Goal: Task Accomplishment & Management: Use online tool/utility

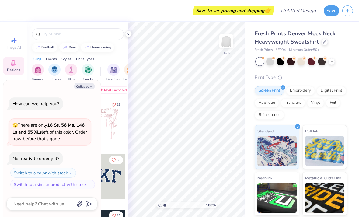
click at [89, 87] on icon "button" at bounding box center [91, 87] width 4 height 4
type textarea "x"
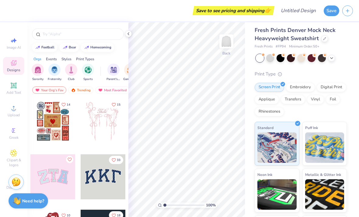
scroll to position [5, 0]
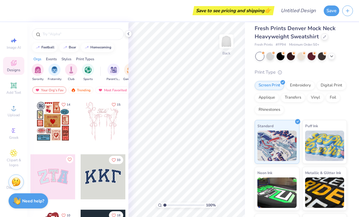
type input "1"
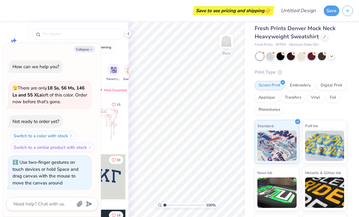
click at [126, 36] on div at bounding box center [128, 33] width 7 height 7
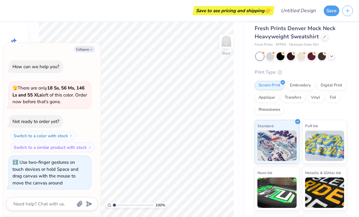
click at [86, 52] on button "Collapse" at bounding box center [84, 49] width 20 height 6
type textarea "x"
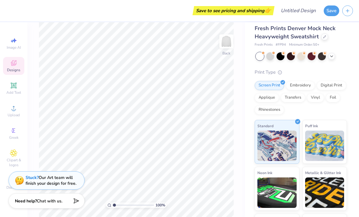
click at [306, 85] on div "Embroidery" at bounding box center [300, 85] width 29 height 9
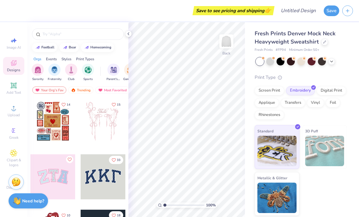
click at [334, 62] on icon at bounding box center [332, 61] width 5 height 5
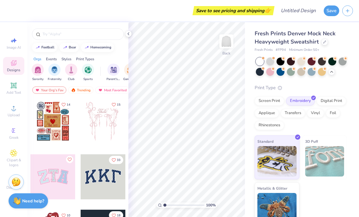
click at [332, 73] on icon at bounding box center [332, 71] width 5 height 5
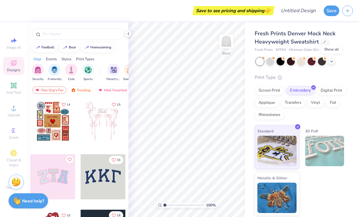
click at [16, 112] on icon at bounding box center [13, 107] width 7 height 7
click at [16, 110] on icon at bounding box center [13, 107] width 7 height 7
click at [16, 134] on icon at bounding box center [13, 130] width 7 height 7
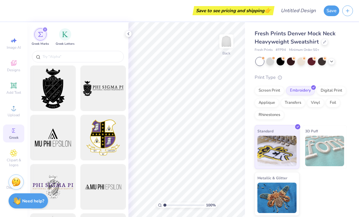
click at [16, 111] on icon at bounding box center [13, 107] width 7 height 7
click at [12, 109] on icon at bounding box center [13, 107] width 7 height 7
click at [9, 190] on span "Decorate" at bounding box center [13, 187] width 15 height 5
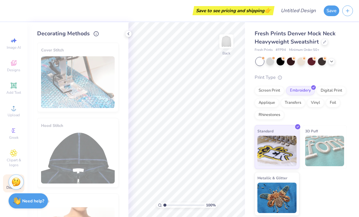
click at [90, 87] on div "Cover Stitch" at bounding box center [78, 77] width 82 height 69
click at [87, 78] on div "Cover Stitch" at bounding box center [78, 77] width 82 height 69
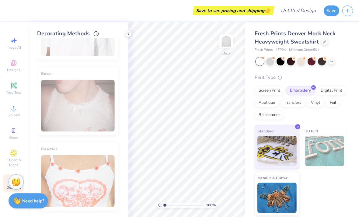
scroll to position [354, 0]
click at [17, 157] on icon at bounding box center [13, 153] width 7 height 7
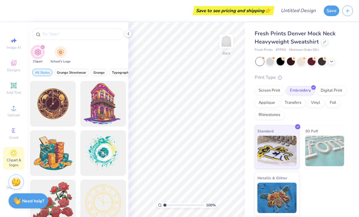
click at [59, 56] on img "filter for School's Logo" at bounding box center [60, 52] width 7 height 7
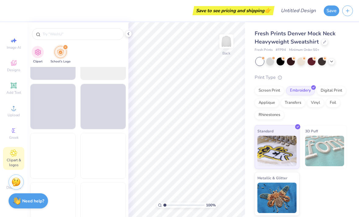
click at [99, 42] on div at bounding box center [77, 32] width 101 height 21
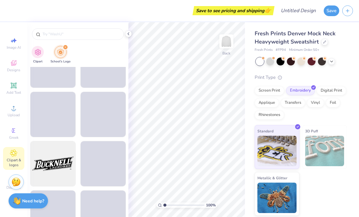
click at [80, 37] on input "text" at bounding box center [81, 34] width 78 height 6
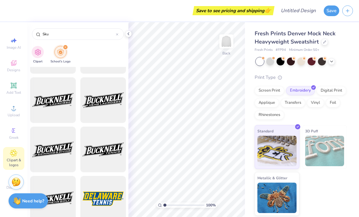
scroll to position [929, 0]
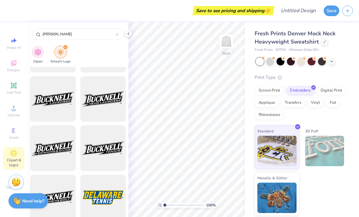
type input "Skutt"
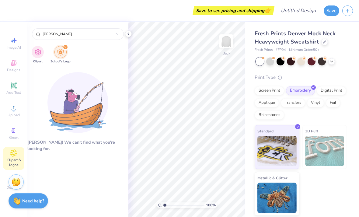
click at [14, 109] on icon at bounding box center [14, 108] width 4 height 4
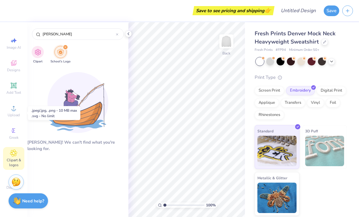
click at [15, 112] on circle at bounding box center [13, 109] width 3 height 3
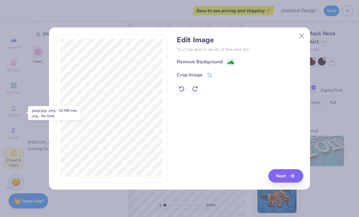
click at [205, 60] on div "Remove Background" at bounding box center [200, 61] width 46 height 7
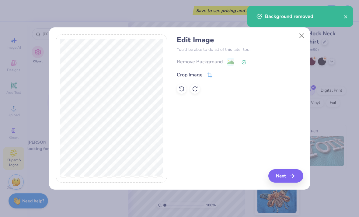
click at [282, 179] on button "Next" at bounding box center [286, 175] width 35 height 13
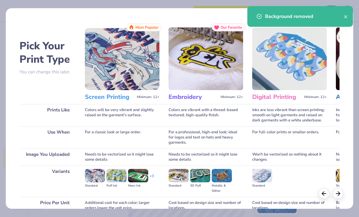
click at [345, 18] on icon "close" at bounding box center [346, 16] width 3 height 3
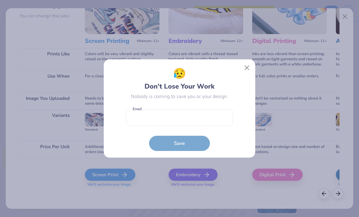
scroll to position [56, 0]
click at [192, 115] on input "email" at bounding box center [179, 117] width 107 height 17
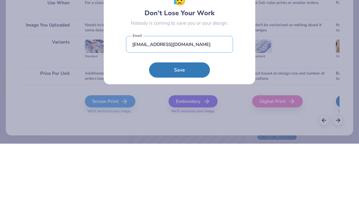
type input "whitesiennar@gmail.com"
click at [194, 136] on button "Save" at bounding box center [179, 143] width 61 height 15
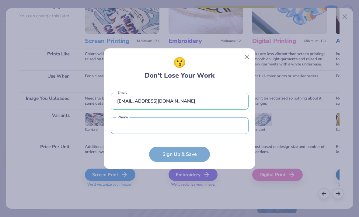
click at [196, 119] on input "tel" at bounding box center [180, 126] width 138 height 17
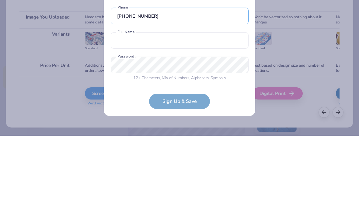
type input "(402) 905-5001"
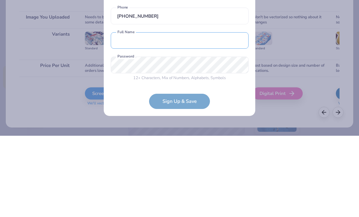
click at [200, 114] on input "text" at bounding box center [180, 122] width 138 height 17
type input "Sienna White"
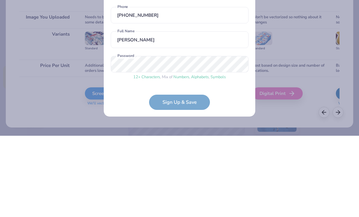
scroll to position [21, 0]
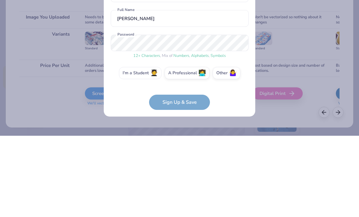
click at [150, 148] on label "I'm a Student 🧑‍🎓" at bounding box center [140, 154] width 43 height 12
click at [178, 175] on input "I'm a Student 🧑‍🎓" at bounding box center [180, 177] width 4 height 4
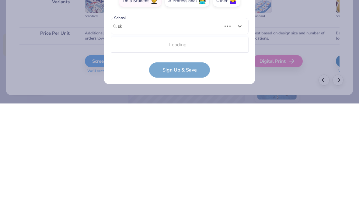
type input "s"
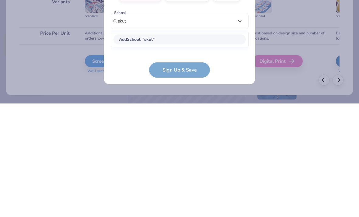
scroll to position [66, 0]
type input "s"
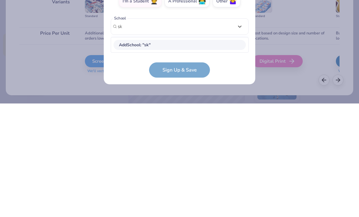
type input "s"
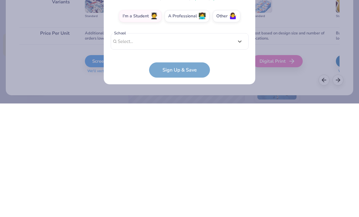
click at [185, 67] on form "whitesiennar@gmail.com Email (402) 905-5001 Phone Sienna White Full Name 12 + C…" at bounding box center [180, 125] width 138 height 134
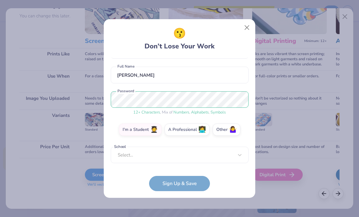
click at [191, 179] on form "whitesiennar@gmail.com Email (402) 905-5001 Phone Sienna White Full Name 12 + C…" at bounding box center [180, 125] width 138 height 134
click at [186, 182] on form "whitesiennar@gmail.com Email (402) 905-5001 Phone Sienna White Full Name 12 + C…" at bounding box center [180, 125] width 138 height 134
click at [188, 182] on form "whitesiennar@gmail.com Email (402) 905-5001 Phone Sienna White Full Name 12 + C…" at bounding box center [180, 125] width 138 height 134
click at [187, 182] on form "whitesiennar@gmail.com Email (402) 905-5001 Phone Sienna White Full Name 12 + C…" at bounding box center [180, 125] width 138 height 134
click at [190, 182] on form "whitesiennar@gmail.com Email (402) 905-5001 Phone Sienna White Full Name 12 + C…" at bounding box center [180, 125] width 138 height 134
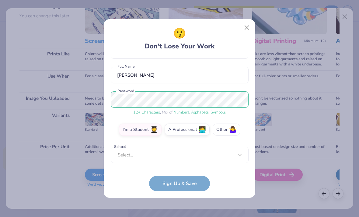
click at [234, 129] on span "🤷‍♀️" at bounding box center [233, 129] width 8 height 7
click at [182, 175] on input "Other 🤷‍♀️" at bounding box center [180, 177] width 4 height 4
click at [190, 185] on form "whitesiennar@gmail.com Email (402) 905-5001 Phone Sienna White Full Name 12 + C…" at bounding box center [180, 125] width 138 height 134
click at [188, 158] on input "text" at bounding box center [180, 155] width 138 height 17
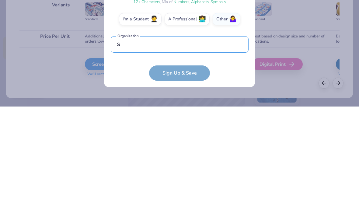
scroll to position [82, 0]
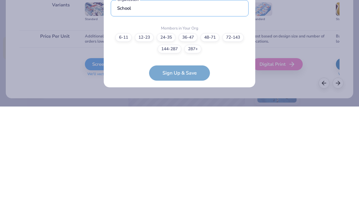
type input "School"
click at [196, 77] on form "whitesiennar@gmail.com Email (402) 905-5001 Phone Sienna White Full Name 12 + C…" at bounding box center [180, 125] width 138 height 134
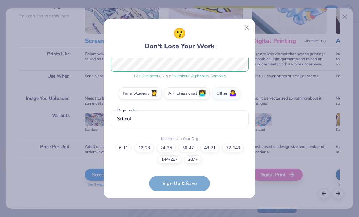
click at [119, 149] on label "6-11" at bounding box center [123, 148] width 16 height 9
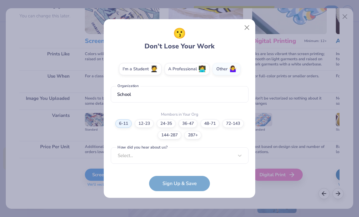
click at [184, 182] on form "whitesiennar@gmail.com Email (402) 905-5001 Phone Sienna White Full Name 12 + C…" at bounding box center [180, 125] width 138 height 134
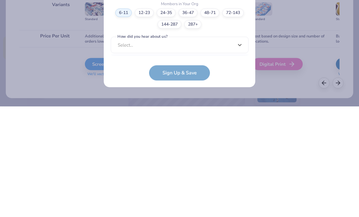
scroll to position [198, 0]
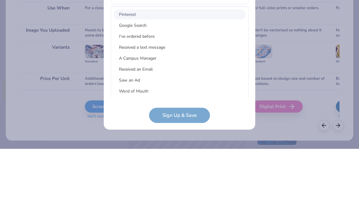
click at [187, 89] on div "Google Search" at bounding box center [180, 94] width 133 height 10
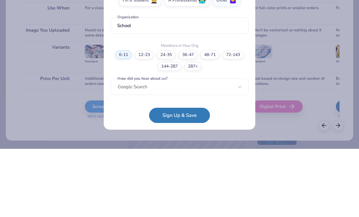
scroll to position [107, 0]
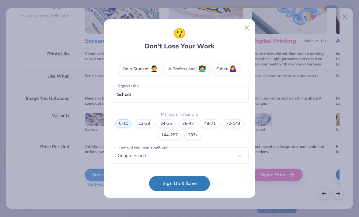
click at [189, 184] on button "Sign Up & Save" at bounding box center [179, 183] width 61 height 15
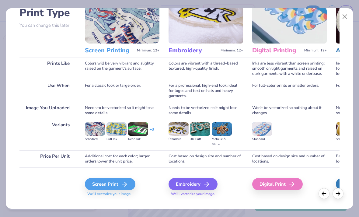
scroll to position [52, 0]
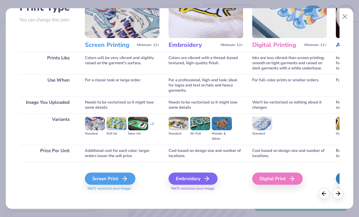
click at [204, 180] on div "Embroidery" at bounding box center [193, 179] width 49 height 12
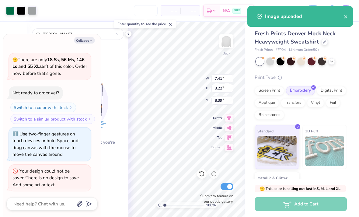
type textarea "x"
type input "3.97"
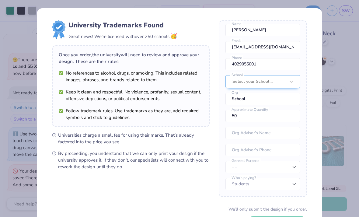
scroll to position [23, 0]
click at [328, 15] on div "University Trademarks Found Great news! We’re licensed with over 250 schools. 🥳…" at bounding box center [179, 108] width 359 height 217
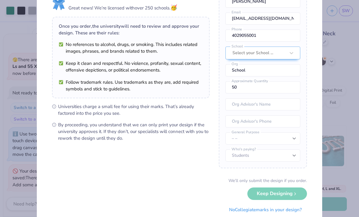
scroll to position [30, 0]
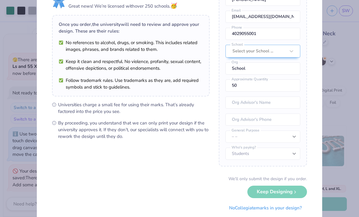
click at [282, 208] on button "No Collegiate marks in your design?" at bounding box center [265, 208] width 83 height 12
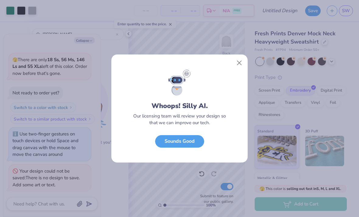
click at [239, 65] on button "Close" at bounding box center [240, 63] width 12 height 12
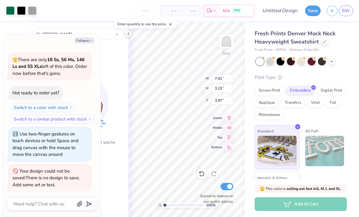
type textarea "x"
type input "4.37"
click at [88, 41] on button "Collapse" at bounding box center [84, 40] width 20 height 6
type textarea "x"
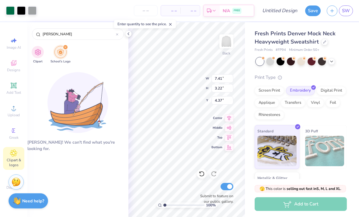
click at [199, 174] on icon at bounding box center [202, 174] width 6 height 6
click at [202, 172] on icon at bounding box center [202, 174] width 6 height 6
type input "5.51"
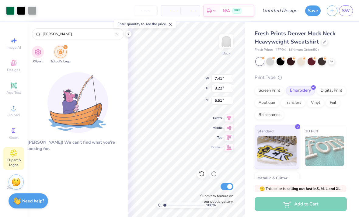
click at [124, 36] on div "Skutt" at bounding box center [77, 32] width 101 height 21
click at [118, 36] on icon at bounding box center [117, 34] width 2 height 2
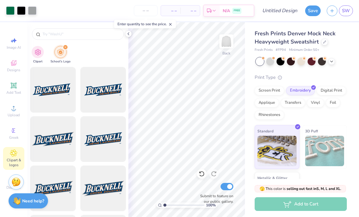
click at [129, 32] on icon at bounding box center [128, 33] width 5 height 5
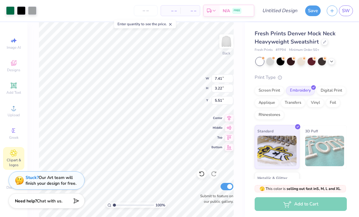
type input "4.77"
click at [10, 120] on div "Upload" at bounding box center [13, 111] width 21 height 18
click at [18, 159] on div "Clipart & logos" at bounding box center [13, 158] width 21 height 23
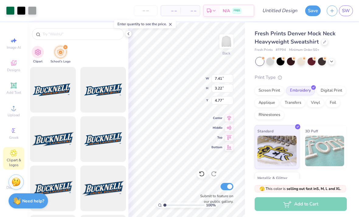
click at [60, 50] on img "filter for School's Logo" at bounding box center [60, 52] width 7 height 7
click at [65, 52] on div "filter for School's Logo" at bounding box center [61, 52] width 12 height 12
click at [128, 33] on icon at bounding box center [128, 33] width 5 height 5
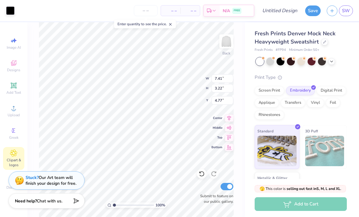
type input "4.14"
type input "2.25"
type input "5.54"
type input "3.24"
type input "1.01"
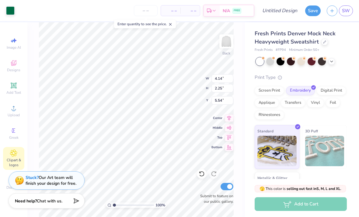
type input "5.48"
type input "7.41"
type input "3.22"
type input "4.77"
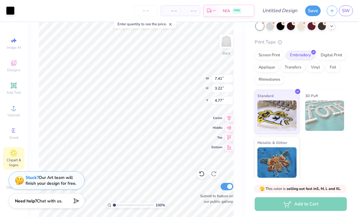
scroll to position [36, 0]
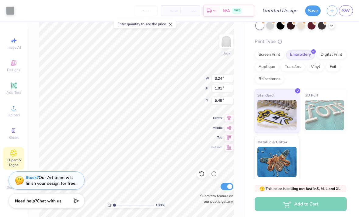
type input "2.72"
type input "0.78"
type input "5.74"
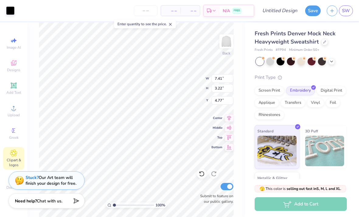
scroll to position [0, 0]
type input "5.06"
type input "4.14"
type input "2.25"
type input "5.54"
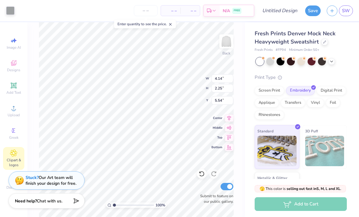
type input "3.24"
type input "1.01"
type input "5.48"
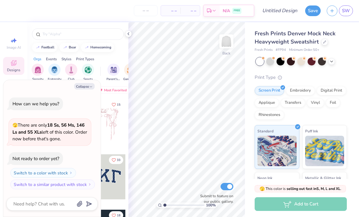
click at [79, 88] on button "Collapse" at bounding box center [84, 86] width 20 height 6
type textarea "x"
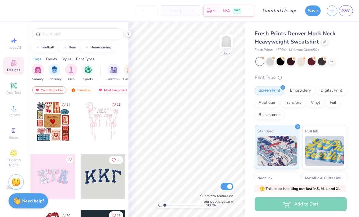
click at [226, 38] on img at bounding box center [227, 41] width 12 height 12
click at [306, 90] on div "Embroidery" at bounding box center [300, 90] width 29 height 9
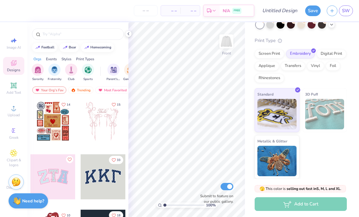
scroll to position [37, 0]
click at [13, 88] on icon at bounding box center [13, 85] width 5 height 5
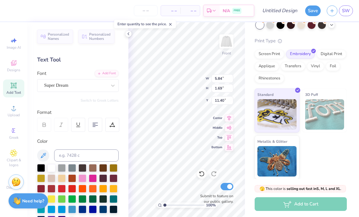
scroll to position [0, 4]
type textarea "TEWHERE MY HAWKS AT.XT"
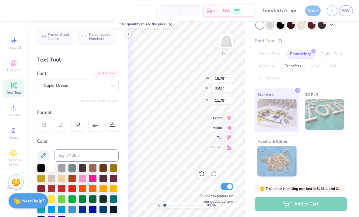
scroll to position [0, 2]
type textarea "WHERE MY HAWKS AT.XT"
click at [226, 118] on icon at bounding box center [229, 118] width 9 height 7
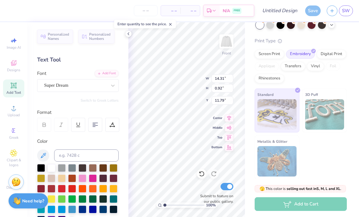
type textarea "WHERE MY HAWKS AT?"
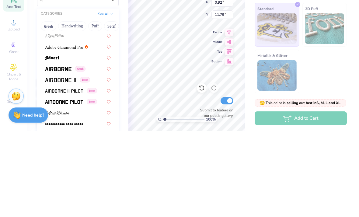
scroll to position [80, 0]
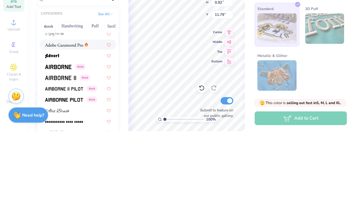
click at [55, 129] on img at bounding box center [64, 131] width 38 height 4
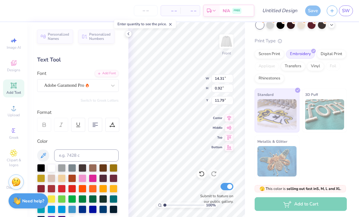
scroll to position [0, 1]
